Goal: Task Accomplishment & Management: Manage account settings

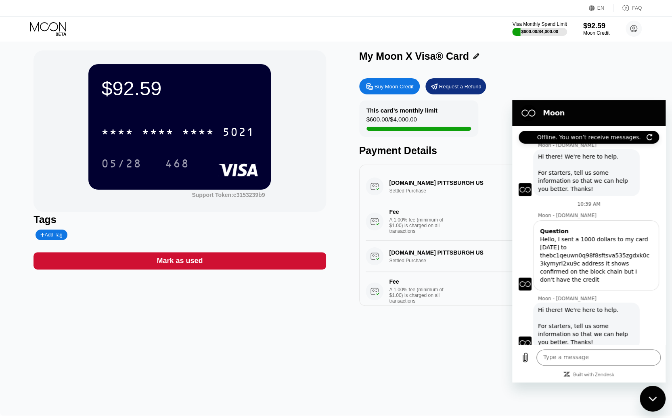
scroll to position [304, 0]
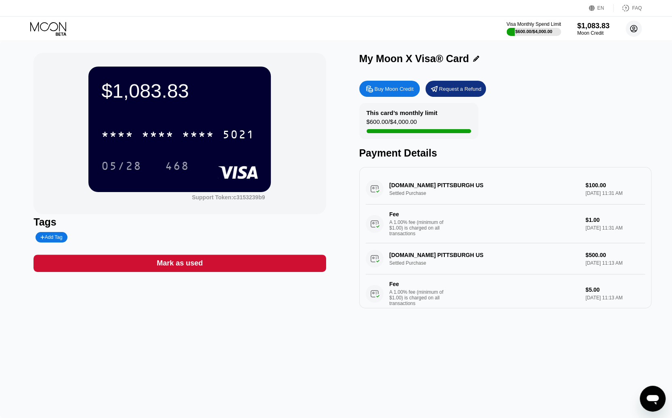
click at [631, 28] on icon at bounding box center [634, 28] width 7 height 7
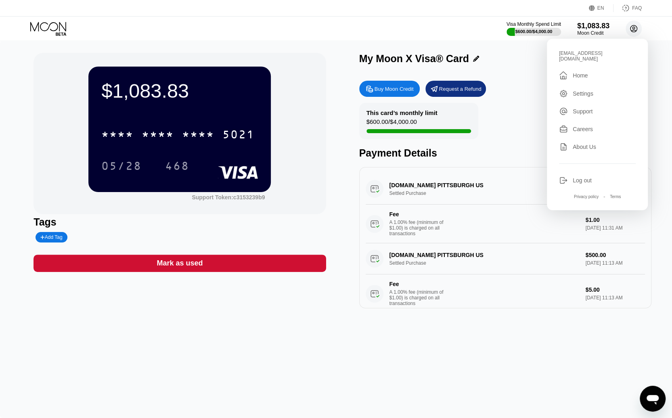
click at [631, 28] on icon at bounding box center [634, 28] width 7 height 7
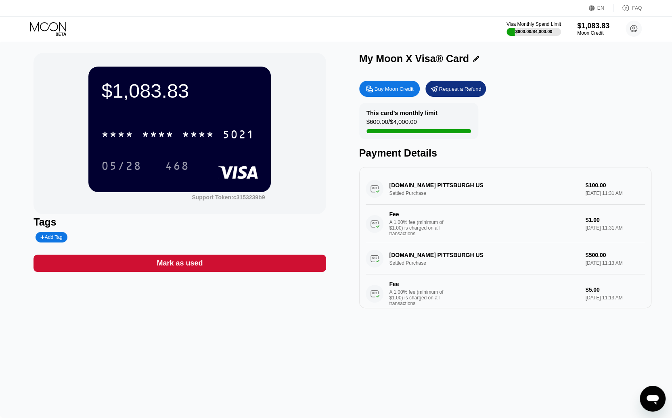
click at [653, 398] on icon "Open messaging window" at bounding box center [653, 400] width 12 height 10
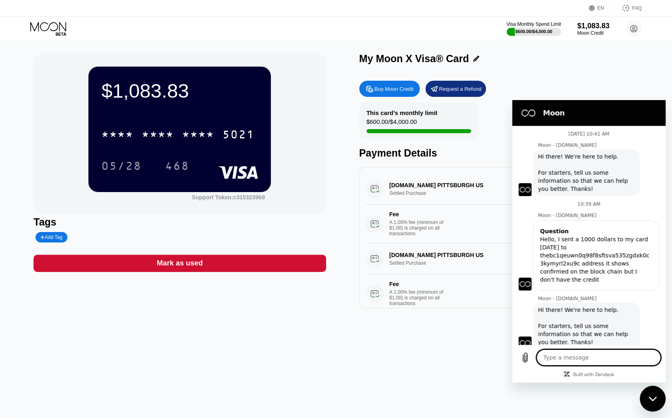
click at [652, 400] on icon "Close messaging window" at bounding box center [652, 398] width 8 height 4
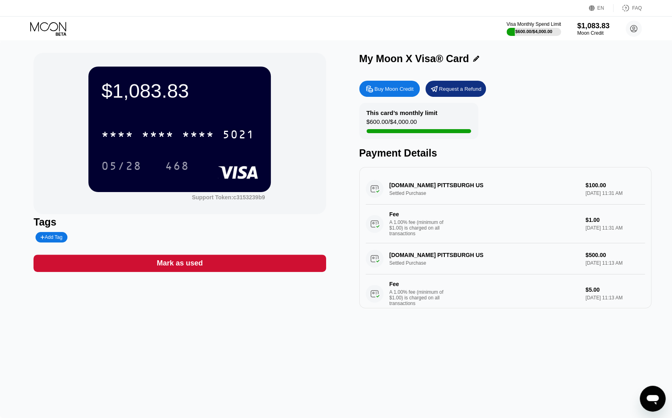
click at [651, 402] on icon "Open messaging window" at bounding box center [653, 399] width 15 height 15
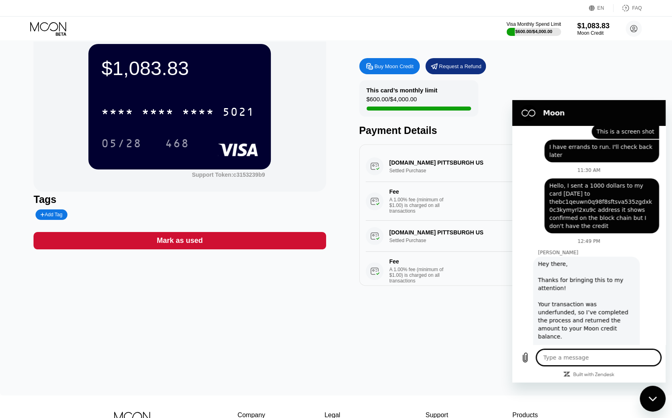
scroll to position [124, 0]
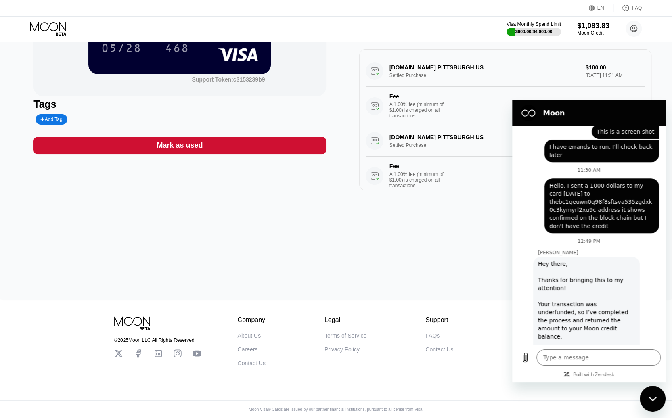
click at [653, 401] on icon "Close messaging window" at bounding box center [652, 398] width 8 height 4
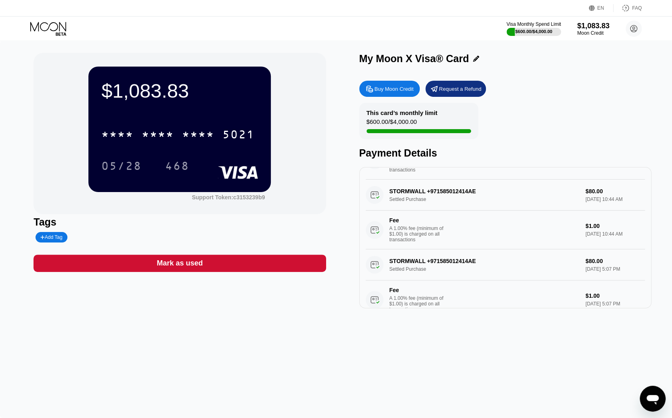
scroll to position [271, 0]
click at [528, 31] on div "$600.00 / $4,000.00" at bounding box center [534, 31] width 38 height 5
click at [634, 27] on icon at bounding box center [634, 29] width 4 height 4
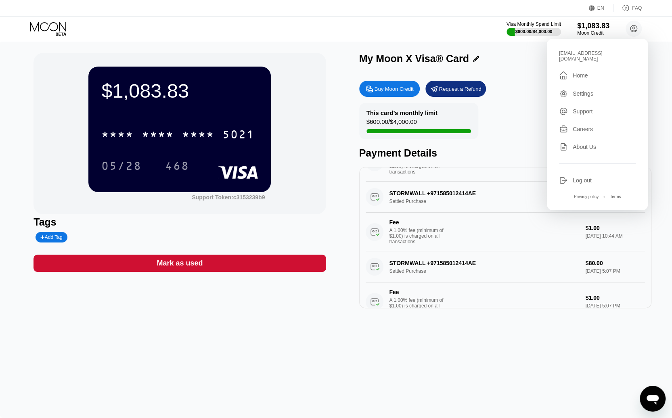
click at [320, 36] on div "Visa Monthly Spend Limit $600.00 / $4,000.00 $1,083.83 Moon Credit usasexguide@…" at bounding box center [336, 29] width 672 height 24
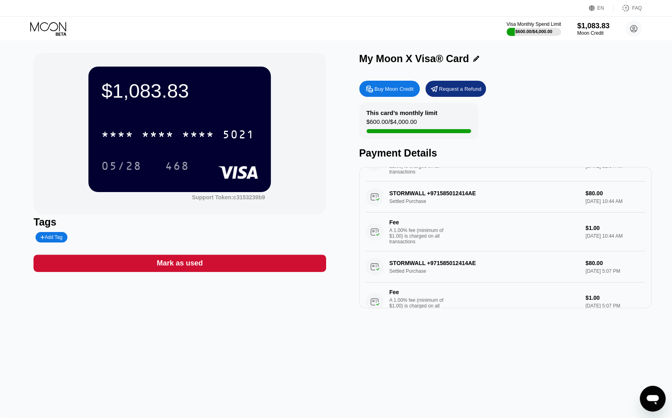
type textarea "x"
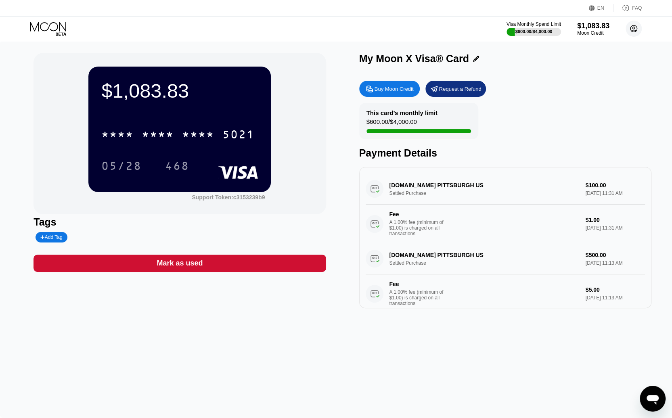
click at [631, 29] on icon at bounding box center [634, 28] width 7 height 7
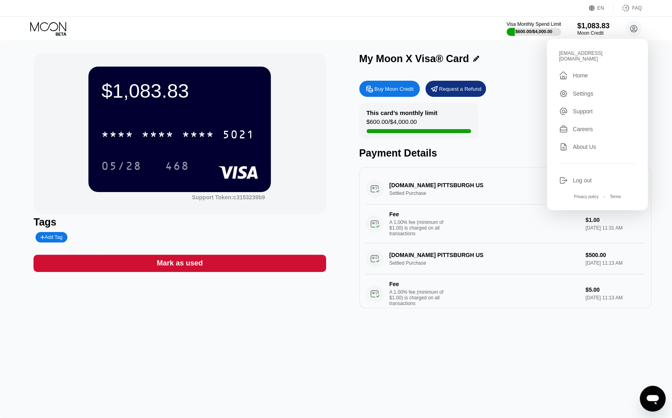
click at [586, 72] on div "Home" at bounding box center [580, 75] width 15 height 6
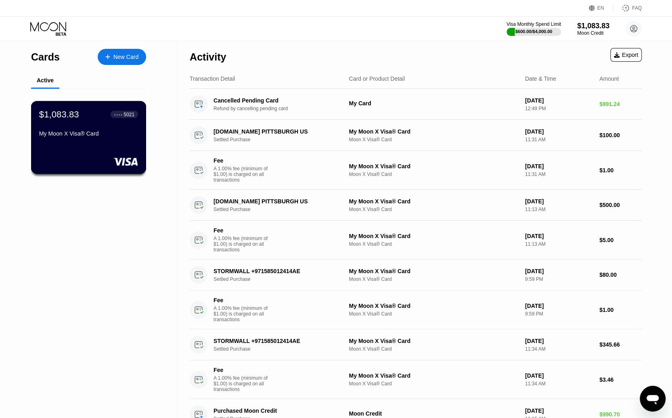
click at [79, 145] on div "$1,083.83 ● ● ● ● 5021 My Moon X Visa® Card" at bounding box center [88, 137] width 115 height 73
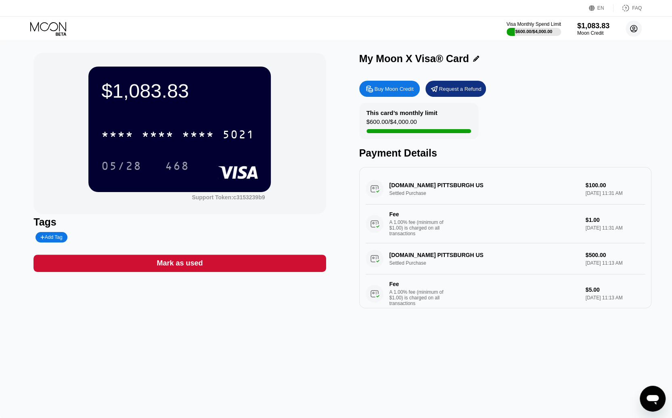
click at [635, 25] on icon at bounding box center [634, 28] width 7 height 7
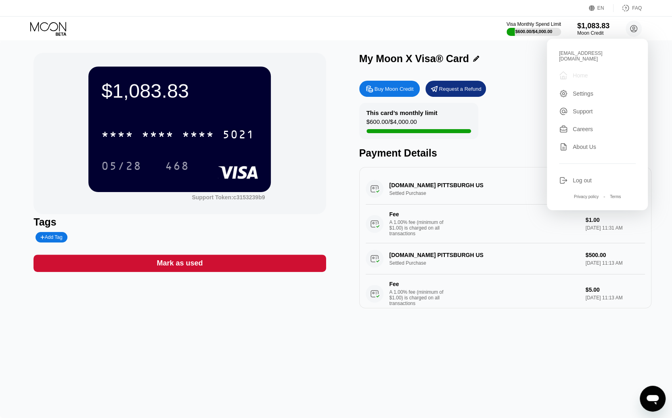
click at [591, 72] on div " Home" at bounding box center [597, 76] width 77 height 10
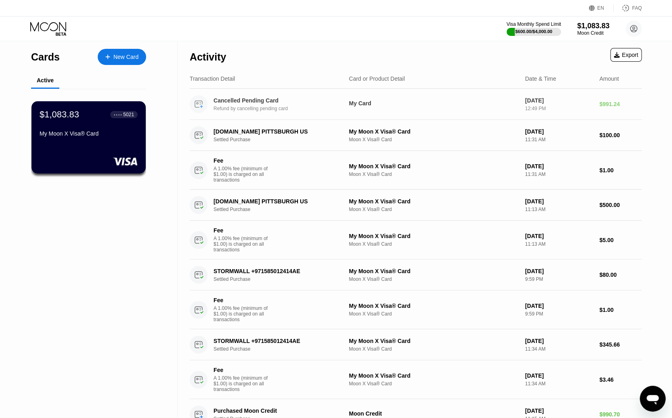
click at [256, 110] on div "Refund by cancelling pending card" at bounding box center [283, 109] width 138 height 6
click at [83, 132] on div "$1,083.83 ● ● ● ● 5021 My Moon X Visa® Card" at bounding box center [88, 124] width 99 height 31
